Goal: Task Accomplishment & Management: Use online tool/utility

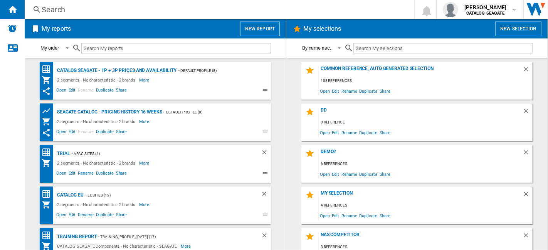
scroll to position [181, 0]
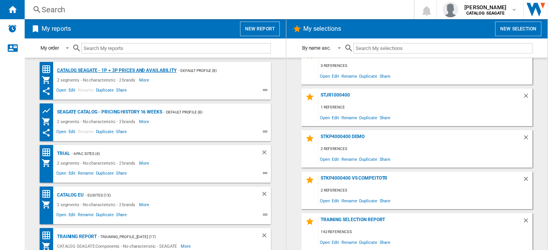
click at [157, 74] on div "Catalog Seagate - 1P + 3P prices and availability" at bounding box center [115, 71] width 121 height 10
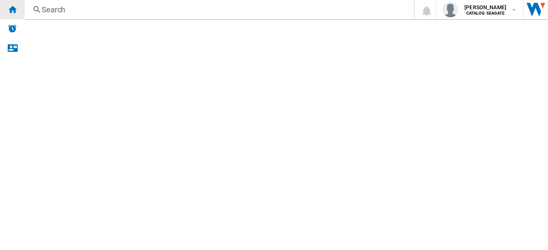
click at [19, 12] on div "Home" at bounding box center [12, 9] width 25 height 19
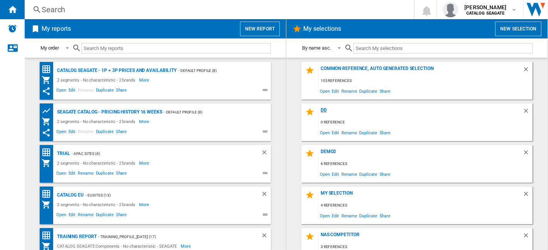
click at [319, 110] on div "dd" at bounding box center [421, 113] width 204 height 10
click at [330, 152] on div "demo2" at bounding box center [421, 154] width 204 height 10
click at [344, 235] on div "NAS competitor" at bounding box center [421, 237] width 204 height 10
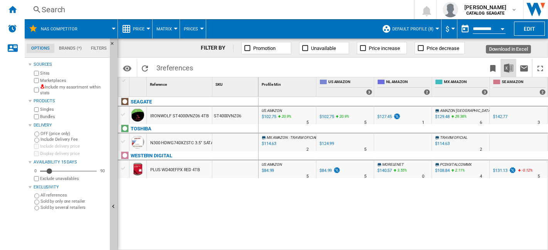
click at [509, 67] on img "Download in Excel" at bounding box center [508, 68] width 9 height 9
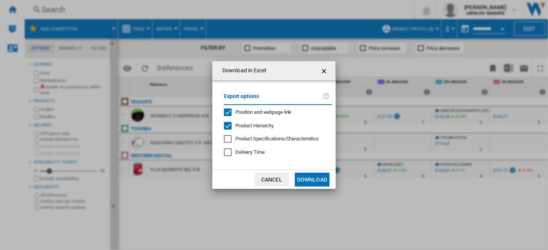
click at [230, 123] on div "Product Hierarchy" at bounding box center [228, 126] width 8 height 8
click at [226, 111] on div "Position and webpage link" at bounding box center [228, 113] width 8 height 8
click at [307, 179] on button "Download" at bounding box center [312, 180] width 35 height 14
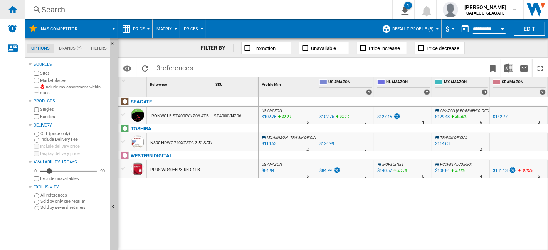
click at [15, 7] on ng-md-icon "Home" at bounding box center [12, 9] width 9 height 9
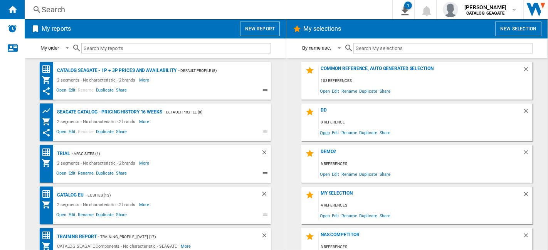
click at [326, 134] on span "Open" at bounding box center [325, 133] width 12 height 10
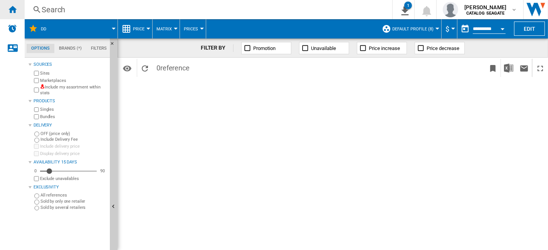
click at [17, 12] on div "Home" at bounding box center [12, 9] width 25 height 19
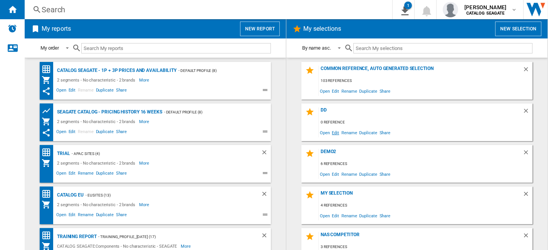
click at [338, 134] on span "Edit" at bounding box center [336, 133] width 10 height 10
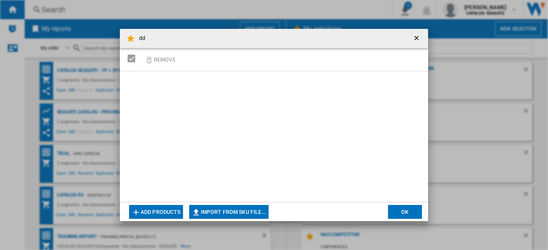
click at [170, 209] on button "Add products" at bounding box center [156, 212] width 54 height 14
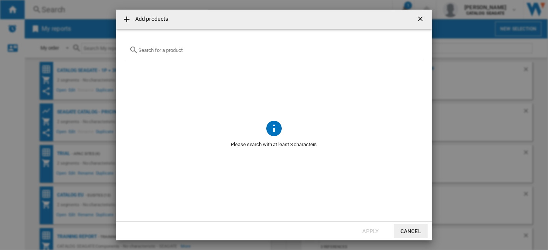
click at [193, 52] on input "text" at bounding box center [278, 50] width 281 height 6
paste input "WD40EFPX"
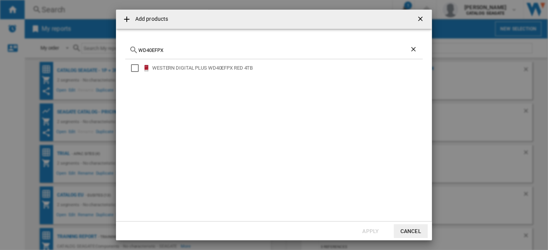
click at [197, 47] on div "WD40EFPX" at bounding box center [273, 50] width 297 height 18
drag, startPoint x: 190, startPoint y: 50, endPoint x: 109, endPoint y: 50, distance: 81.3
click at [109, 50] on div "Add products WD40EFPX WESTERN DIGITAL PLUS WD40EFPX RED 4TB Apply Cancel" at bounding box center [274, 125] width 548 height 250
paste input "HDWG740XZSTC"
type input "HDWG740XZSTC"
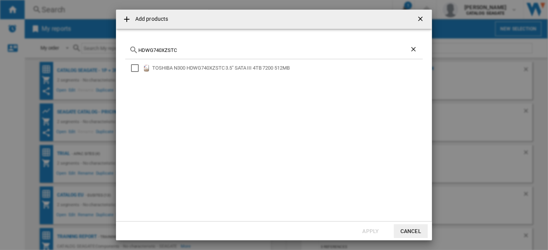
click at [423, 18] on ng-md-icon "getI18NText('BUTTONS.CLOSE_DIALOG')" at bounding box center [421, 19] width 9 height 9
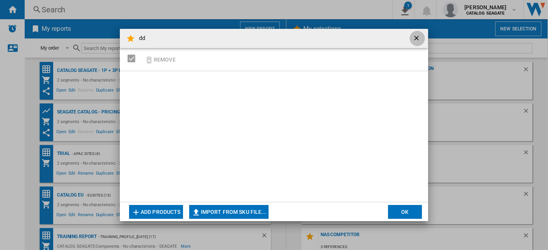
click at [418, 38] on ng-md-icon "getI18NText('BUTTONS.CLOSE_DIALOG')" at bounding box center [417, 38] width 9 height 9
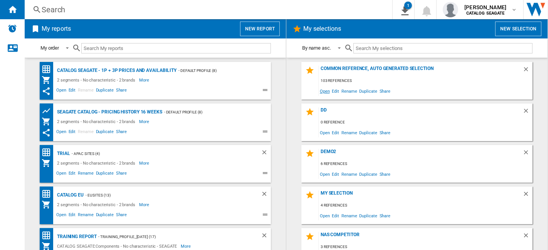
click at [321, 89] on span "Open" at bounding box center [325, 91] width 12 height 10
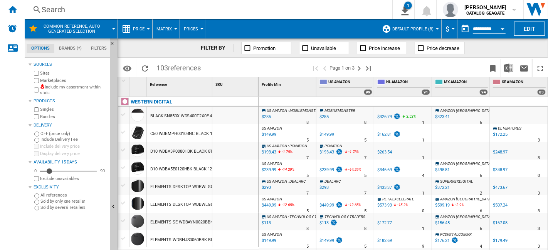
click at [18, 12] on div "Home" at bounding box center [12, 9] width 25 height 19
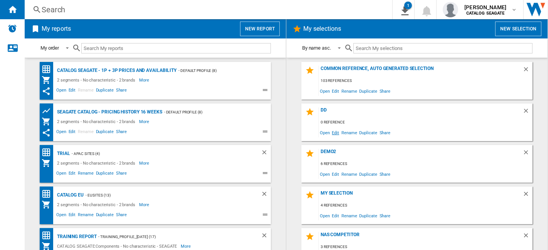
click at [336, 132] on span "Edit" at bounding box center [336, 133] width 10 height 10
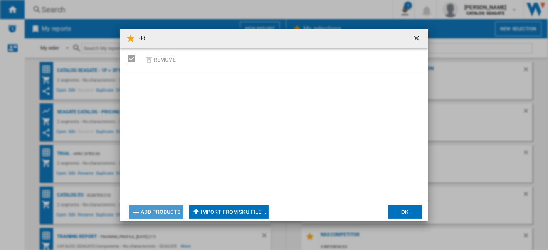
click at [171, 208] on button "Add products" at bounding box center [156, 212] width 54 height 14
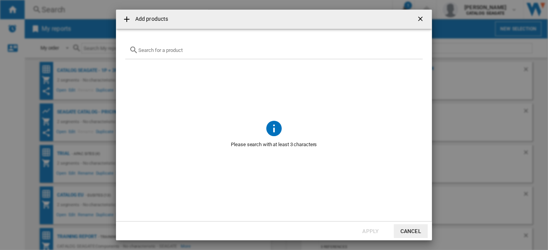
click at [181, 47] on input "Add products ..." at bounding box center [278, 50] width 281 height 6
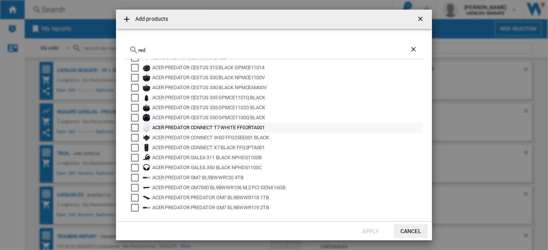
scroll to position [51, 0]
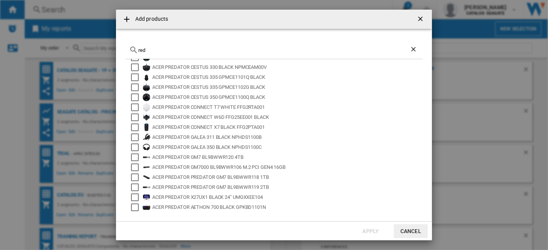
type input "red"
click at [422, 20] on ng-md-icon "getI18NText('BUTTONS.CLOSE_DIALOG')" at bounding box center [421, 19] width 9 height 9
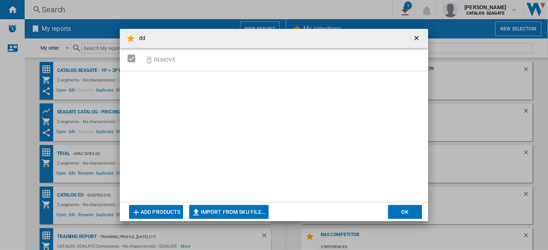
click at [418, 38] on ng-md-icon "getI18NText('BUTTONS.CLOSE_DIALOG')" at bounding box center [417, 38] width 9 height 9
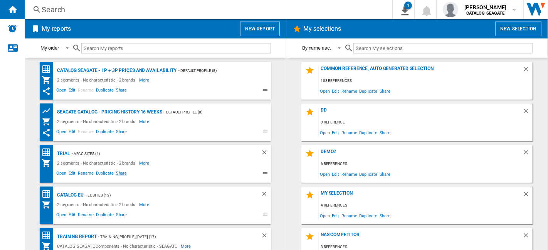
scroll to position [57, 0]
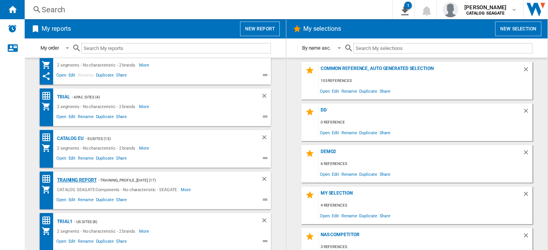
click at [79, 180] on div "Training Report" at bounding box center [76, 181] width 42 height 10
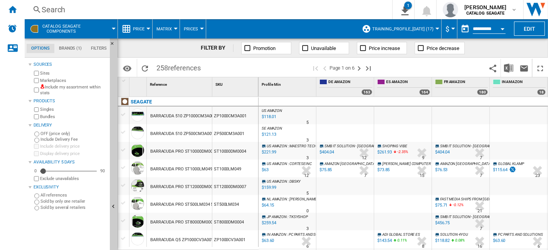
scroll to position [128, 0]
